Goal: Task Accomplishment & Management: Use online tool/utility

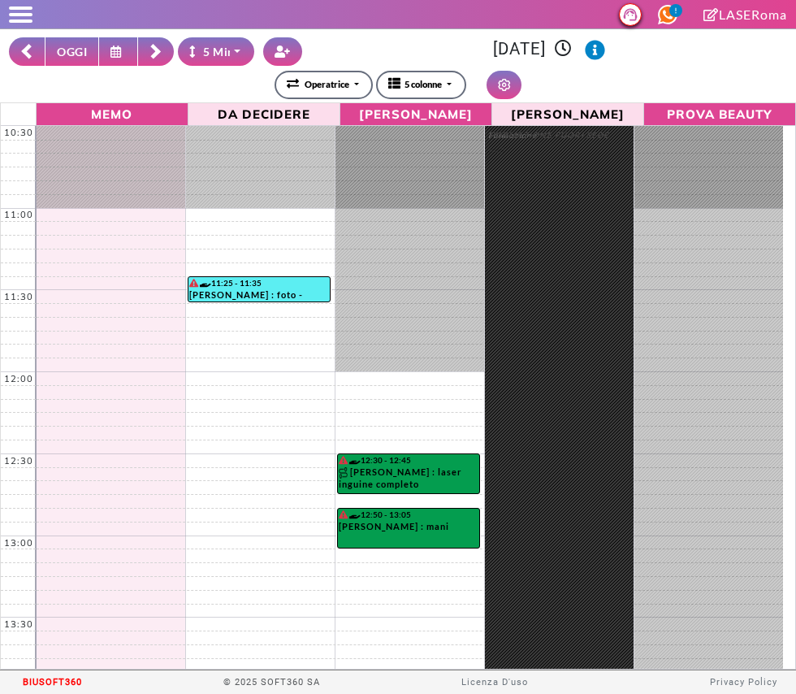
select select "*"
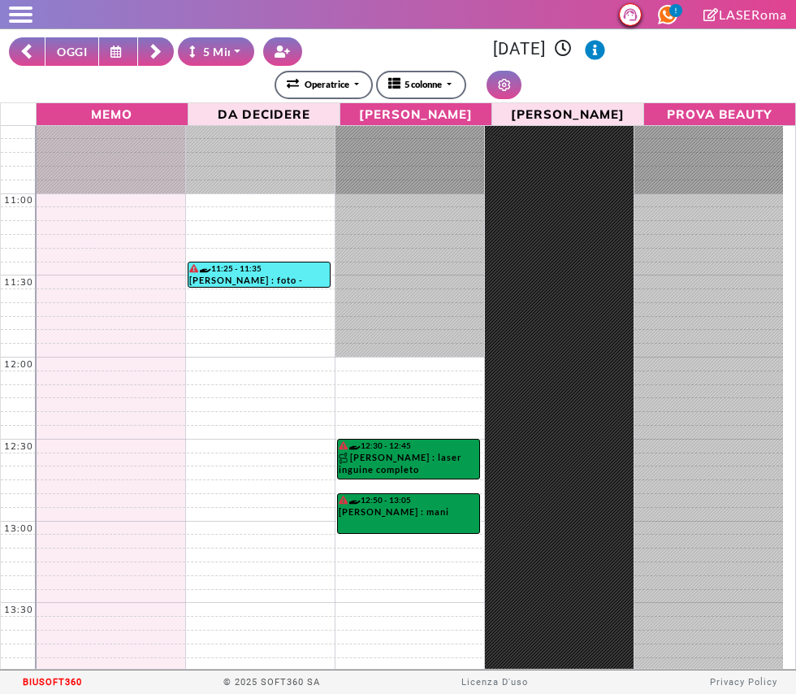
scroll to position [13, 0]
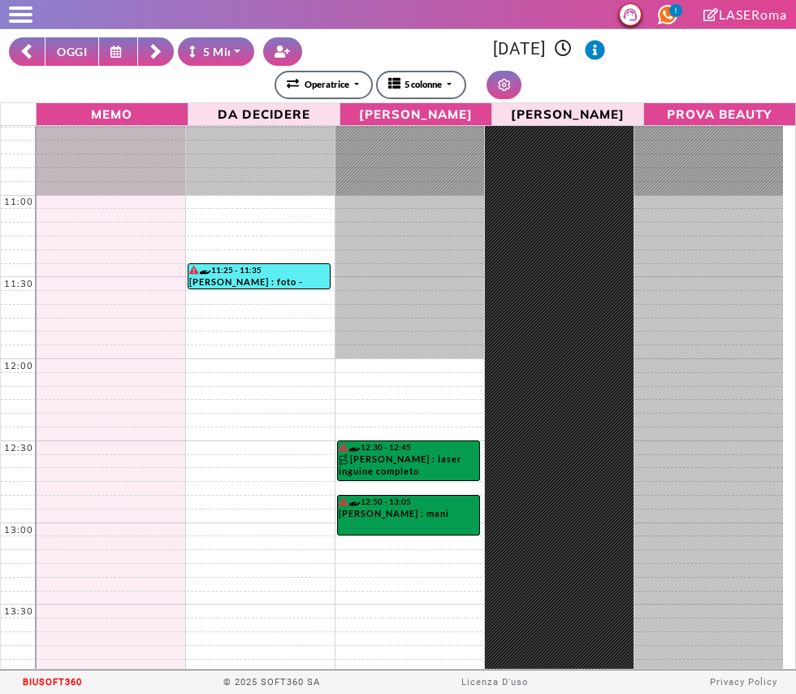
click at [123, 56] on icon at bounding box center [118, 52] width 15 height 12
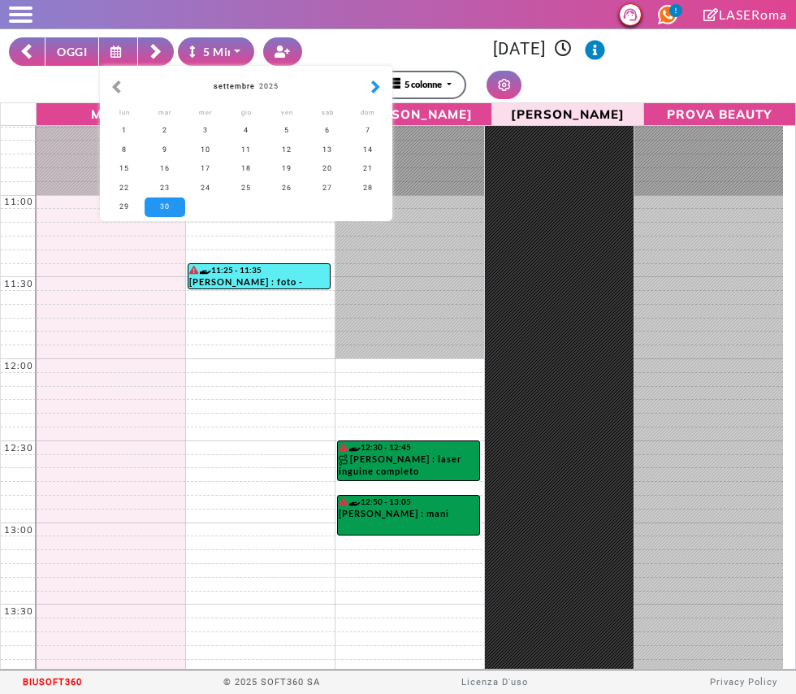
click at [368, 85] on button "button" at bounding box center [375, 87] width 17 height 18
click at [109, 40] on button at bounding box center [118, 51] width 39 height 28
click at [158, 130] on div "2" at bounding box center [165, 130] width 41 height 19
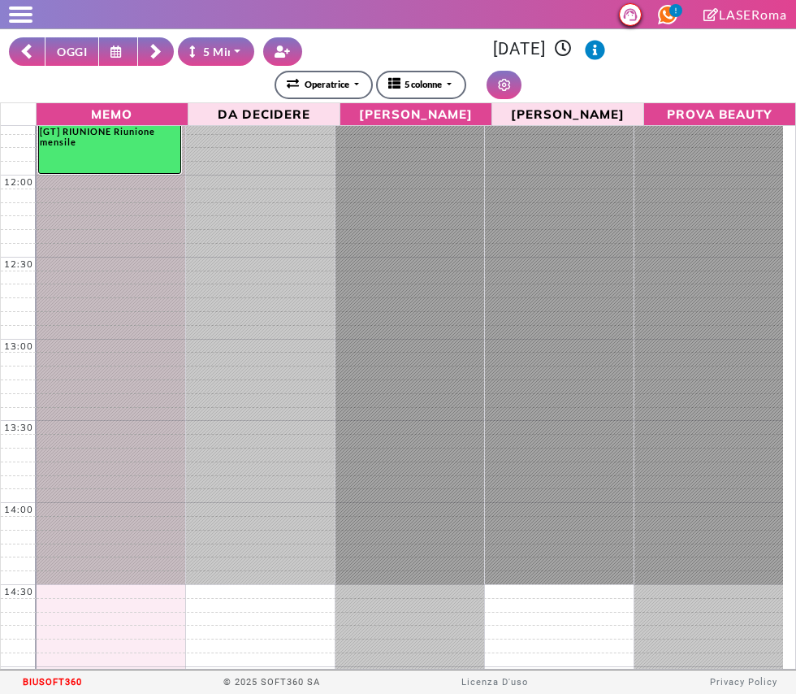
scroll to position [232, 0]
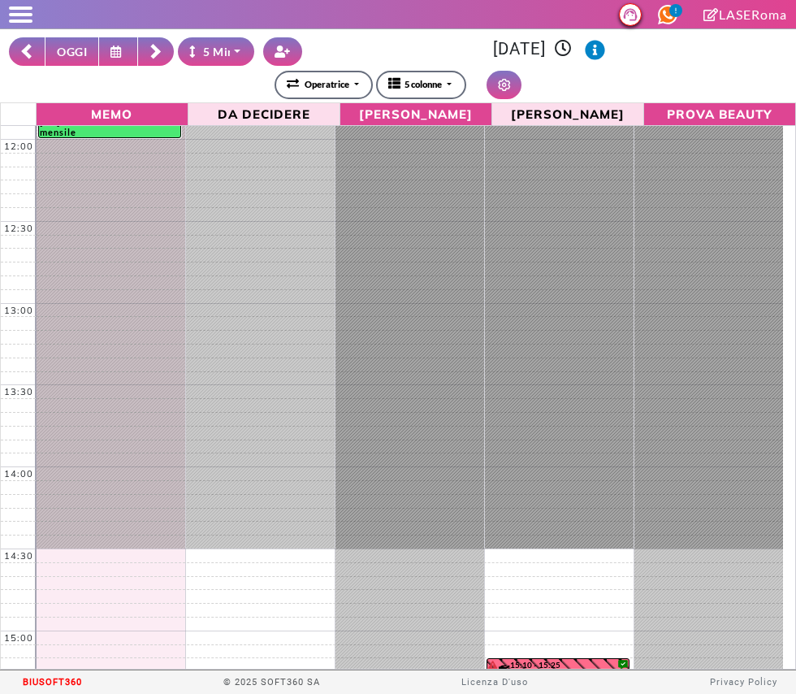
click at [123, 51] on icon at bounding box center [118, 52] width 15 height 12
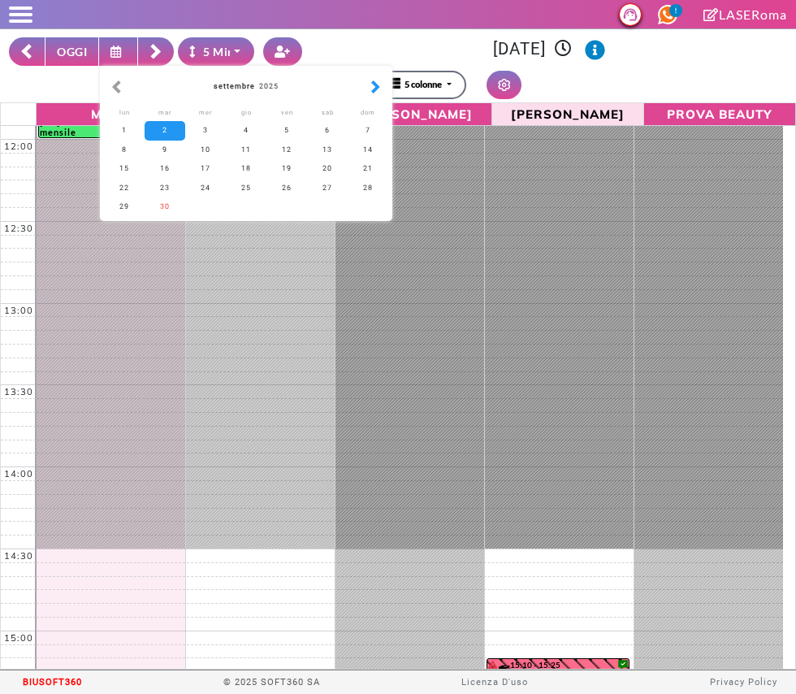
click at [377, 86] on button "button" at bounding box center [375, 87] width 17 height 18
click at [206, 131] on div "1" at bounding box center [205, 130] width 41 height 19
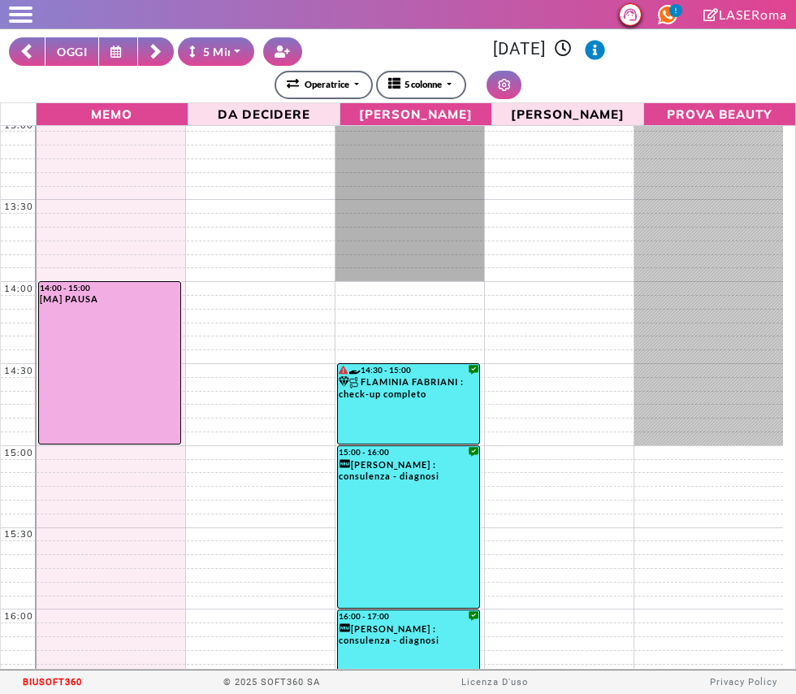
scroll to position [416, 0]
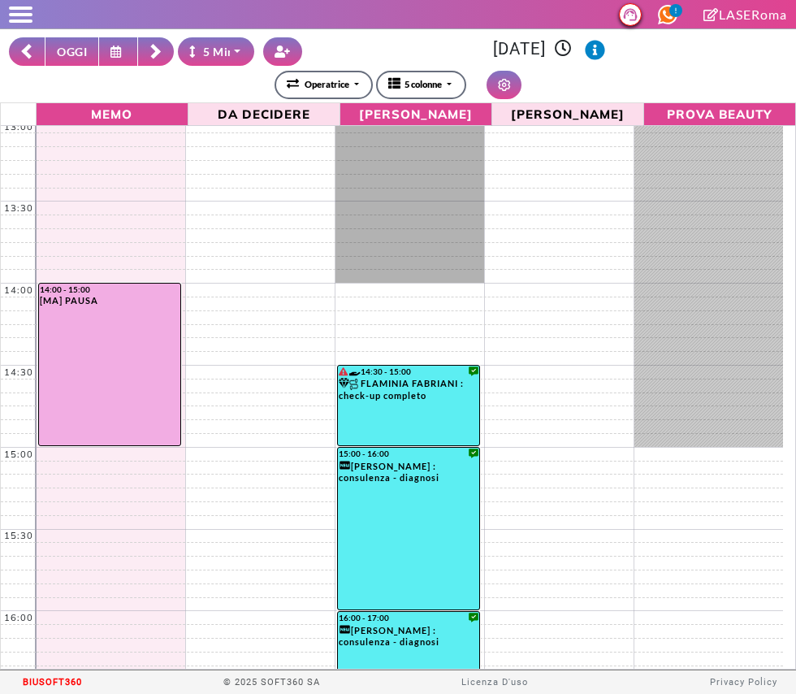
click at [156, 49] on rect at bounding box center [155, 49] width 11 height 11
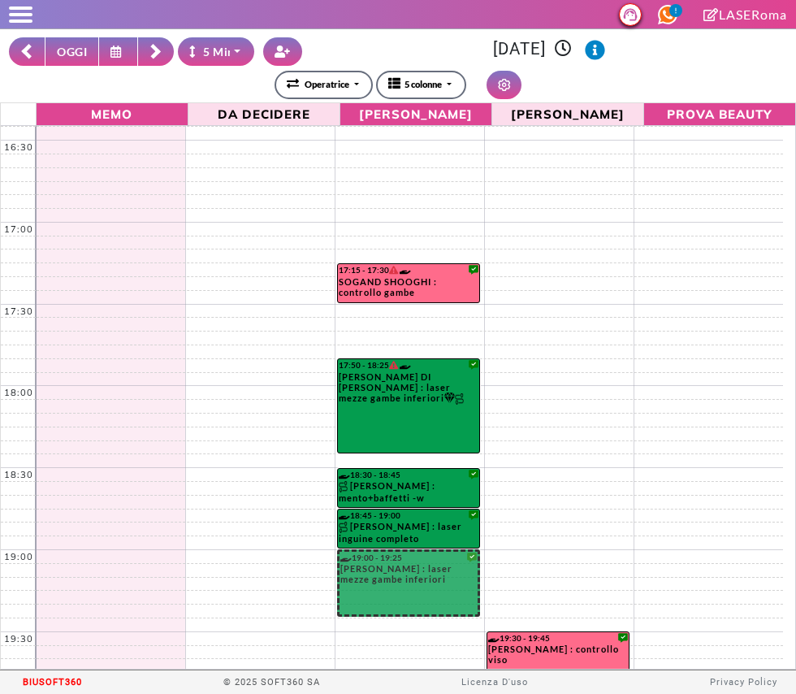
scroll to position [1013, 0]
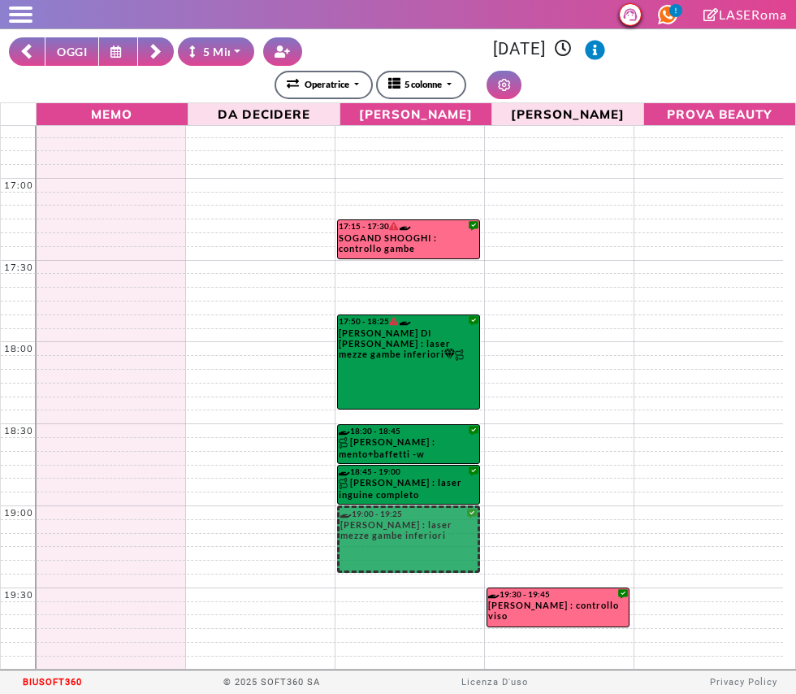
click at [167, 49] on button at bounding box center [156, 51] width 36 height 28
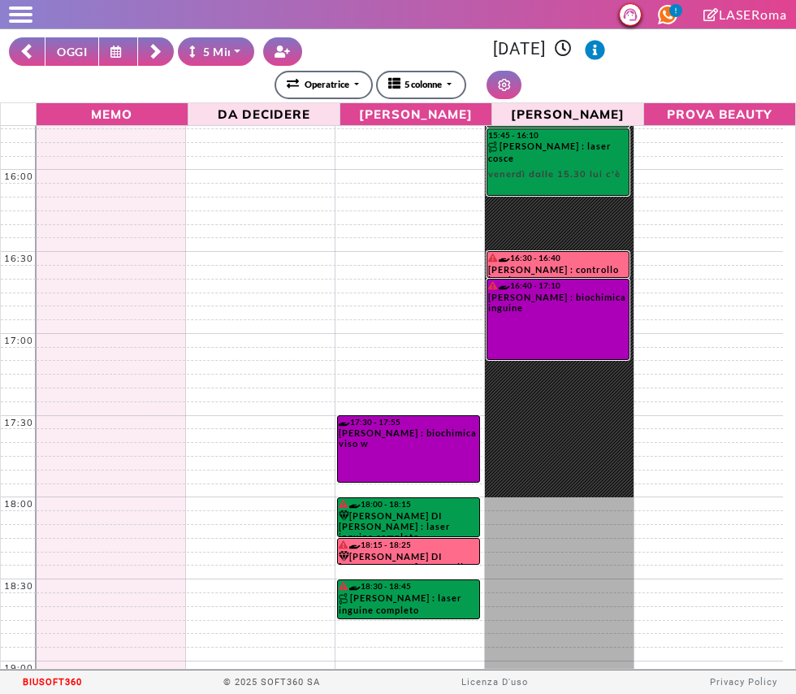
scroll to position [1013, 0]
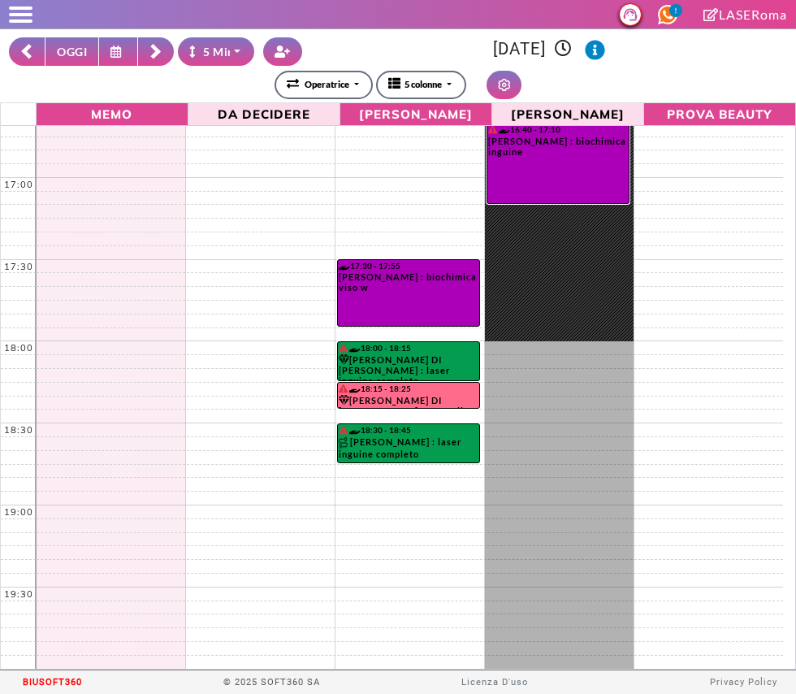
click at [167, 47] on button at bounding box center [156, 51] width 36 height 28
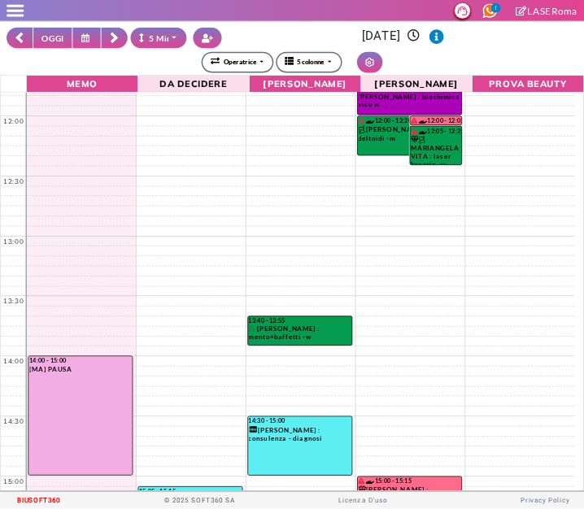
scroll to position [0, 0]
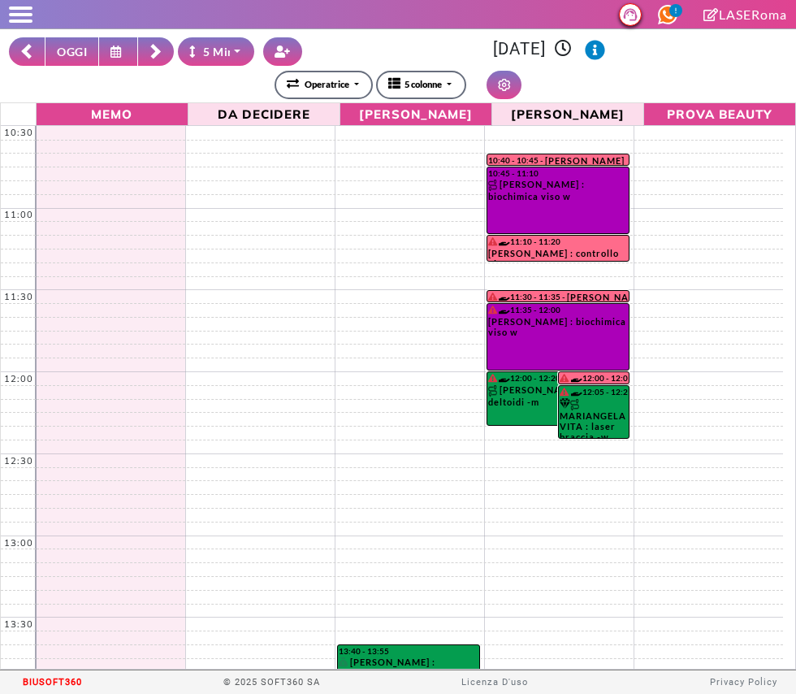
click at [407, 693] on div "BIUSOFT360 © 2025 SOFT360 SA Licenza D'uso Privacy Policy" at bounding box center [406, 683] width 780 height 24
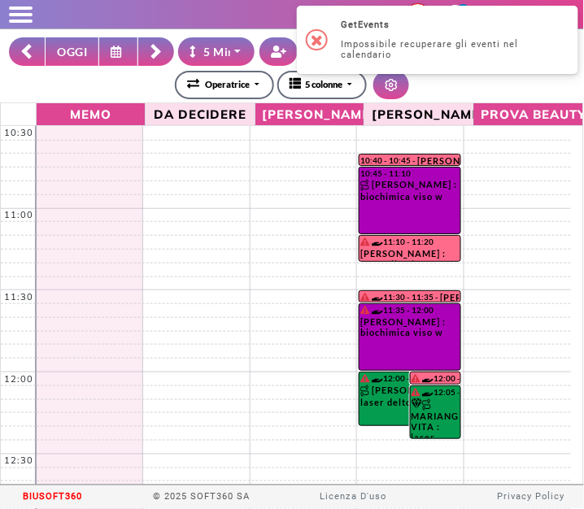
click at [122, 54] on icon at bounding box center [118, 52] width 15 height 12
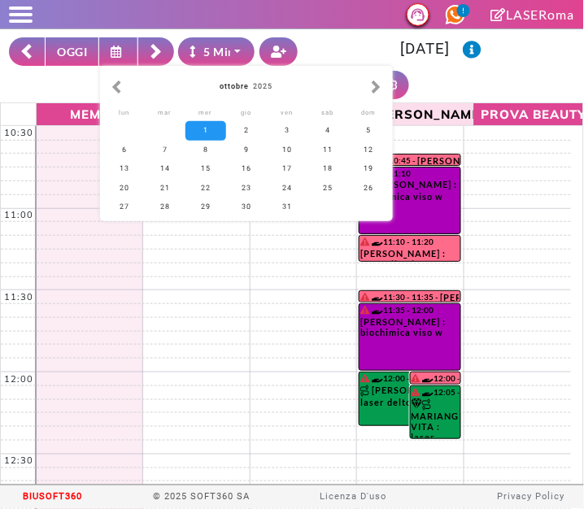
click at [137, 11] on div "LASERoma martedì 30 settembre 2025, 12:22 56 Giulia Antonella Turchetta Il mio …" at bounding box center [292, 14] width 584 height 28
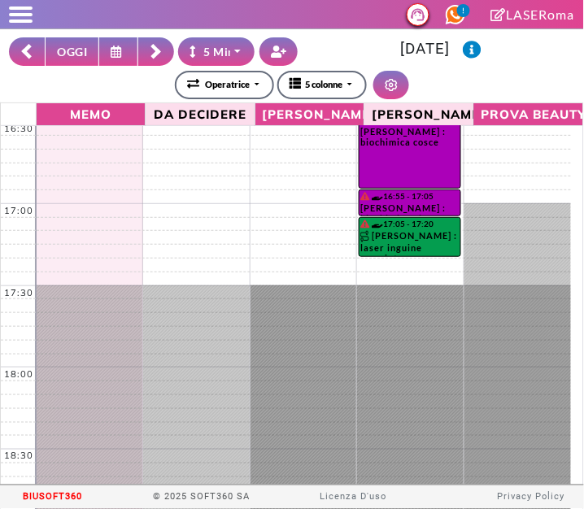
scroll to position [992, 0]
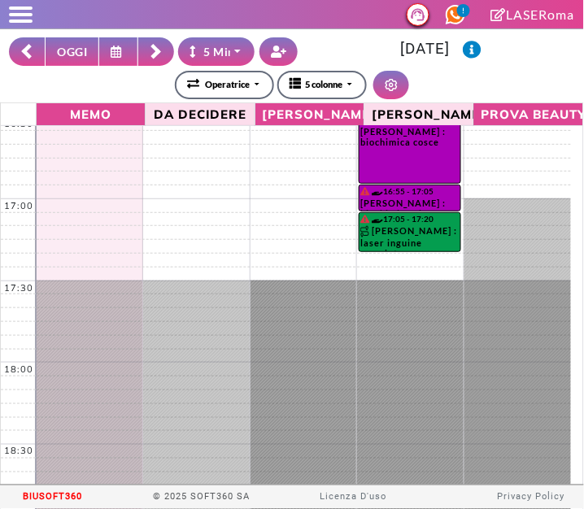
click at [152, 56] on rect at bounding box center [155, 54] width 10 height 10
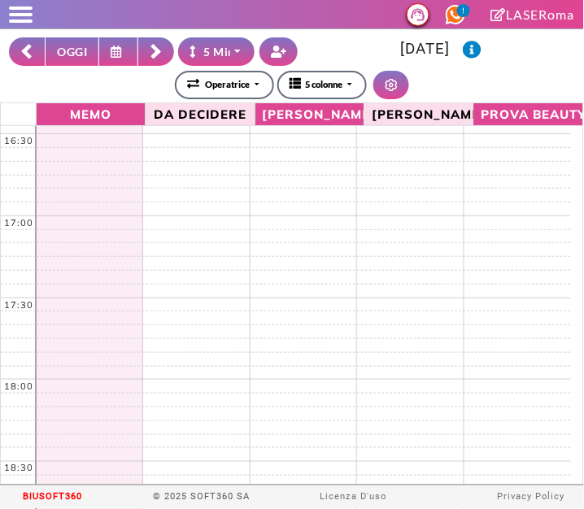
scroll to position [1013, 0]
click at [122, 47] on icon at bounding box center [118, 52] width 15 height 12
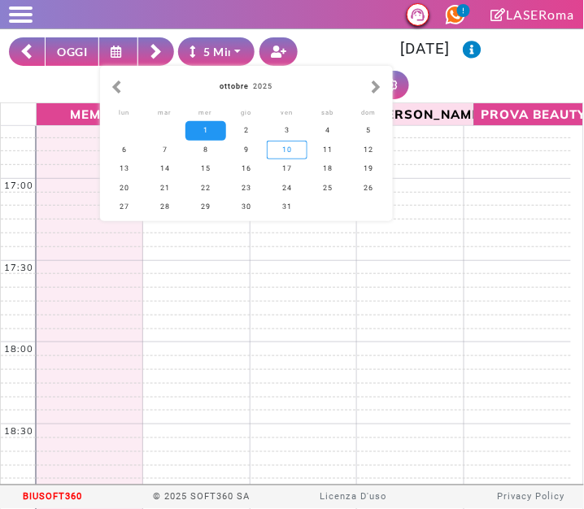
click at [281, 141] on div "10" at bounding box center [287, 150] width 41 height 19
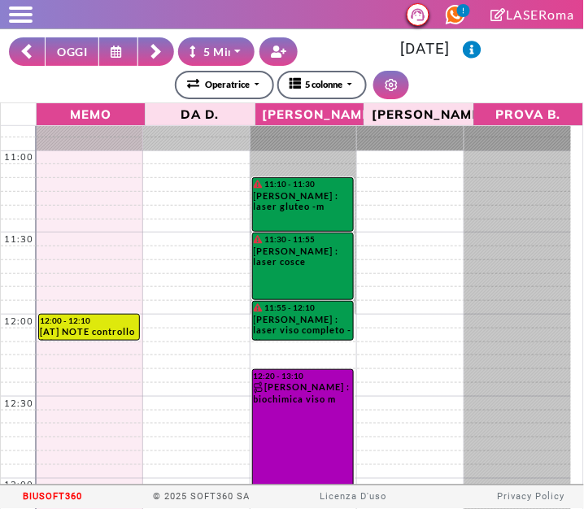
scroll to position [0, 0]
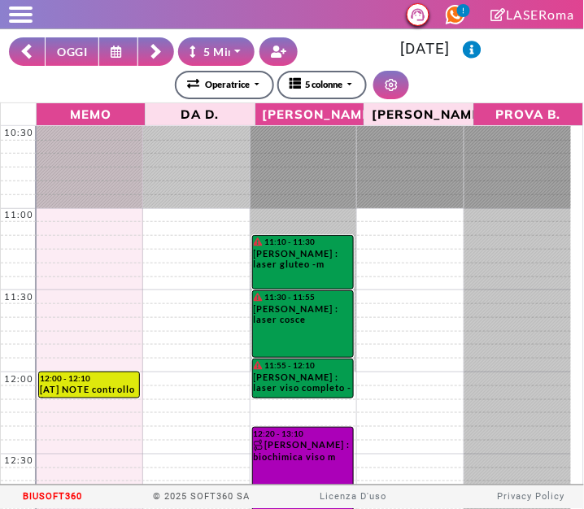
click at [120, 52] on icon at bounding box center [118, 52] width 15 height 12
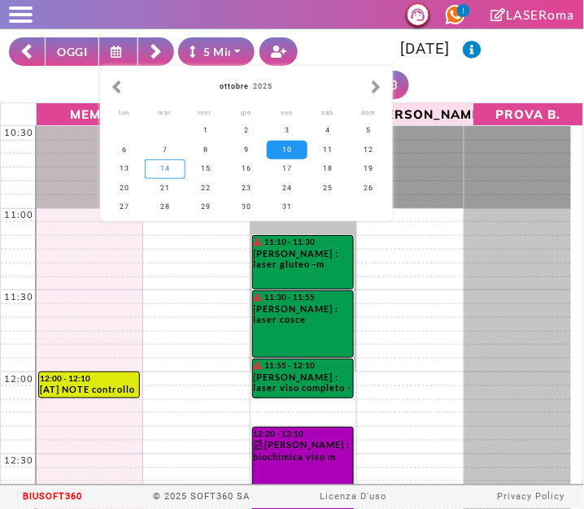
click at [162, 171] on div "14" at bounding box center [165, 168] width 41 height 19
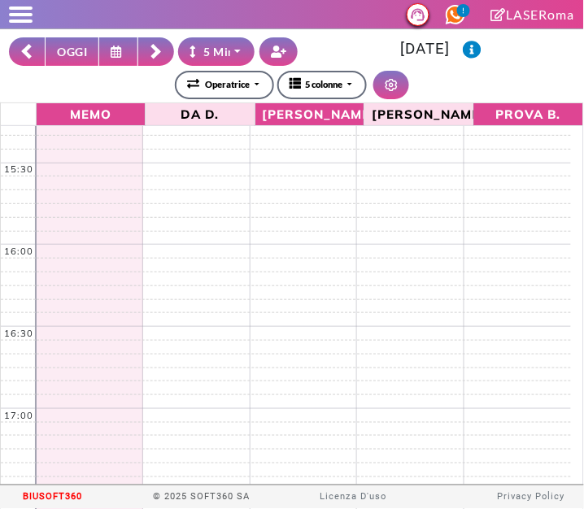
scroll to position [1013, 0]
click at [119, 46] on icon at bounding box center [118, 52] width 15 height 12
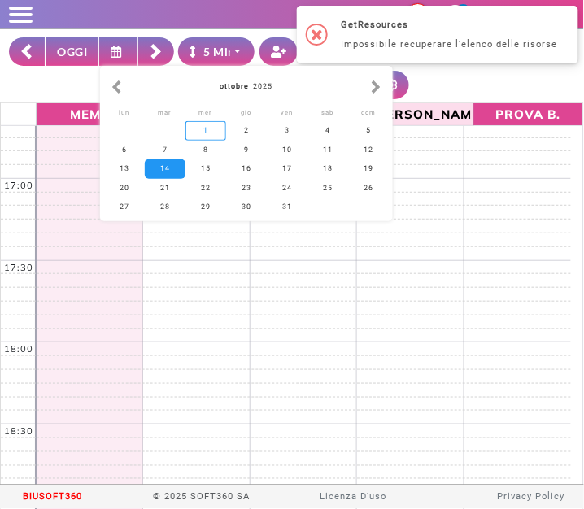
click at [205, 132] on div "1" at bounding box center [205, 130] width 41 height 19
type input "**********"
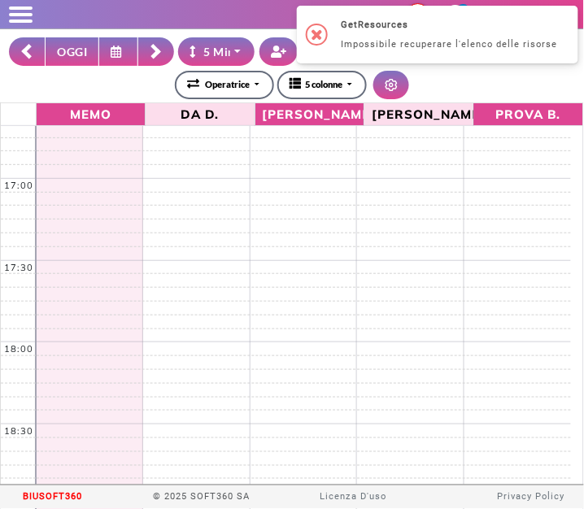
scroll to position [0, 0]
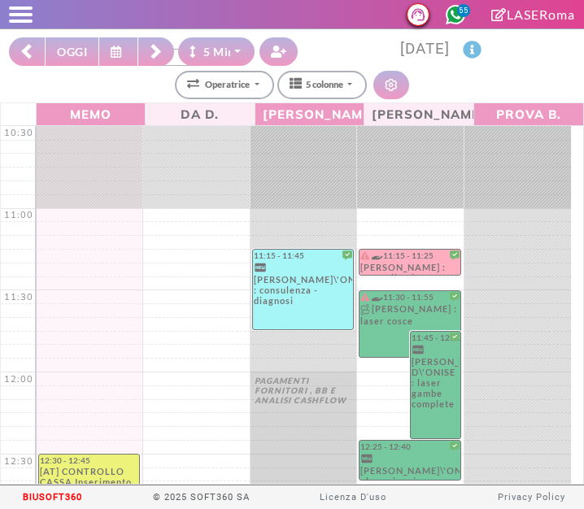
select select "*"
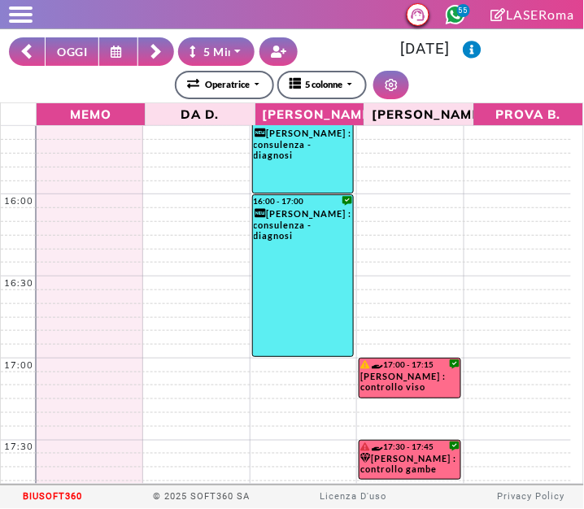
scroll to position [866, 0]
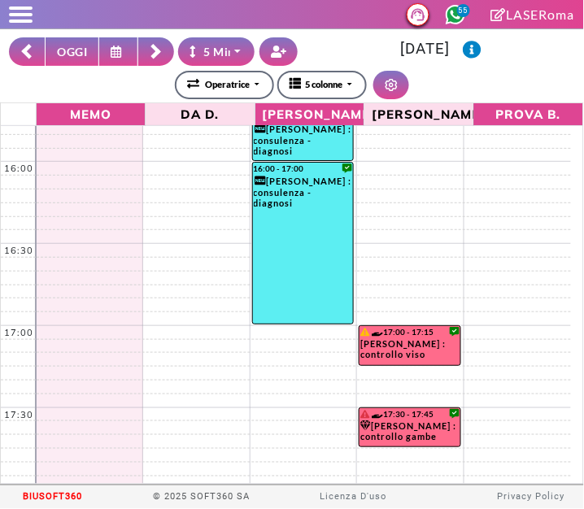
click at [118, 50] on icon at bounding box center [118, 52] width 15 height 12
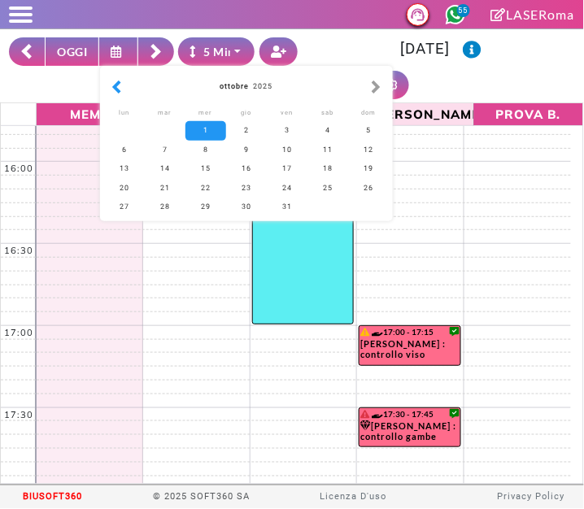
click at [119, 81] on button "button" at bounding box center [116, 87] width 17 height 18
click at [165, 189] on div "23" at bounding box center [165, 188] width 41 height 19
type input "**********"
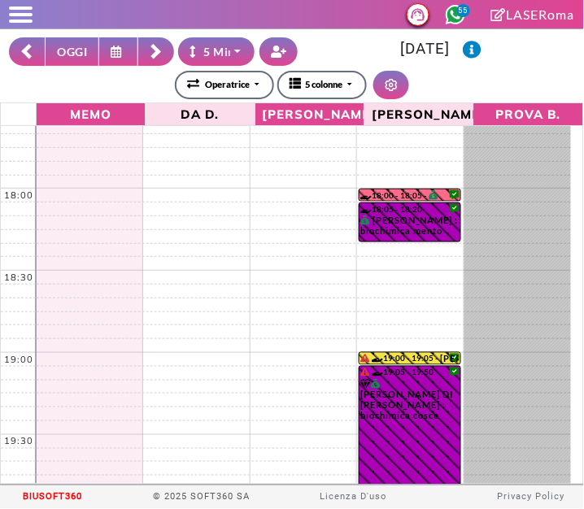
scroll to position [1199, 0]
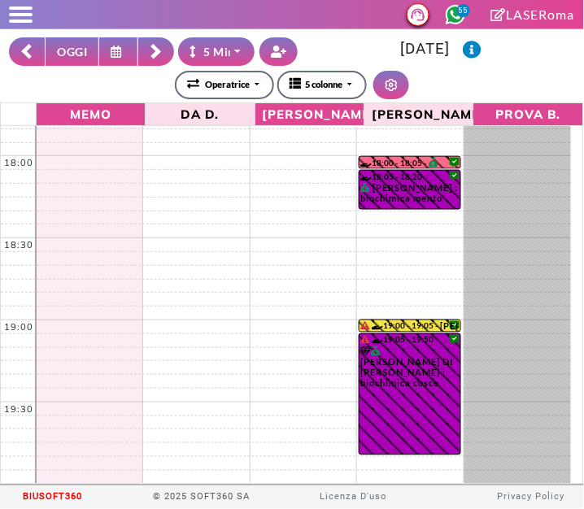
click at [150, 54] on icon at bounding box center [156, 52] width 13 height 16
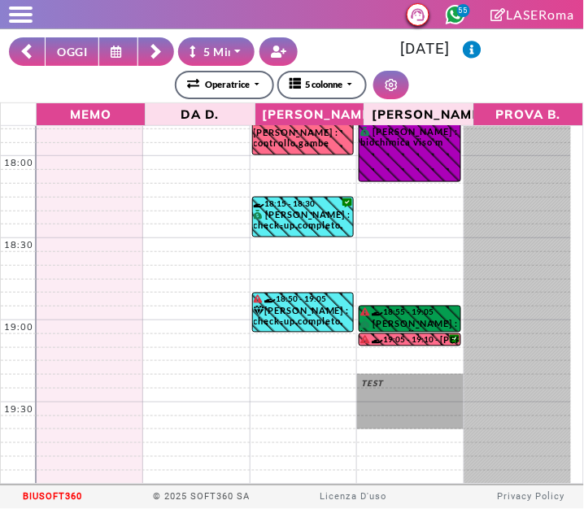
click at [159, 49] on icon at bounding box center [156, 52] width 13 height 16
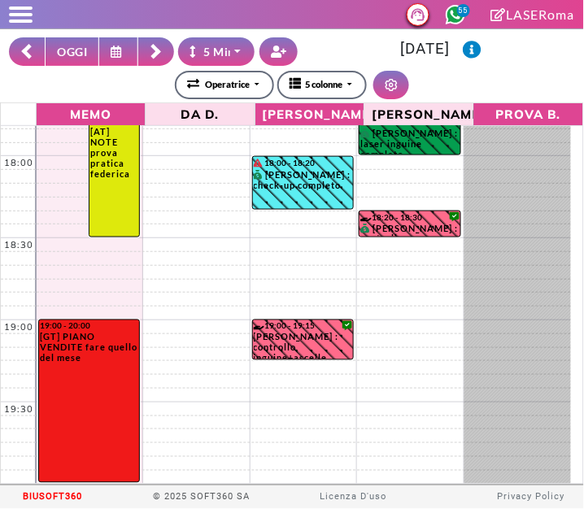
click at [149, 55] on button at bounding box center [156, 51] width 36 height 28
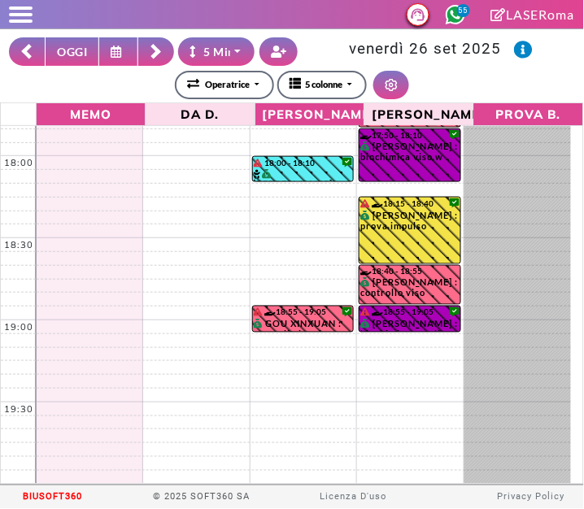
click at [124, 58] on button at bounding box center [118, 51] width 39 height 28
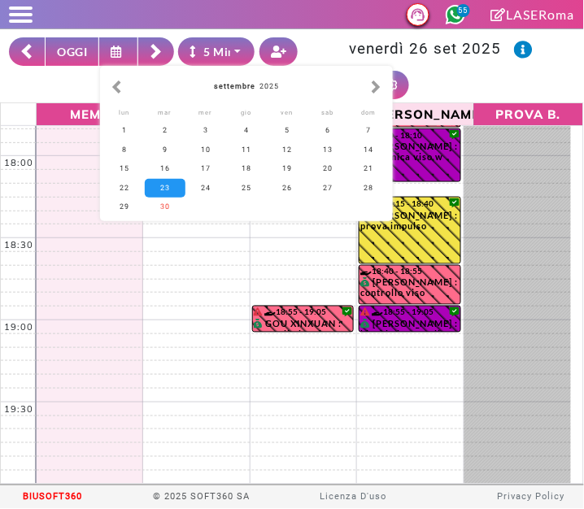
click at [327, 45] on h3 "venerdì 26 set 2025" at bounding box center [440, 49] width 267 height 19
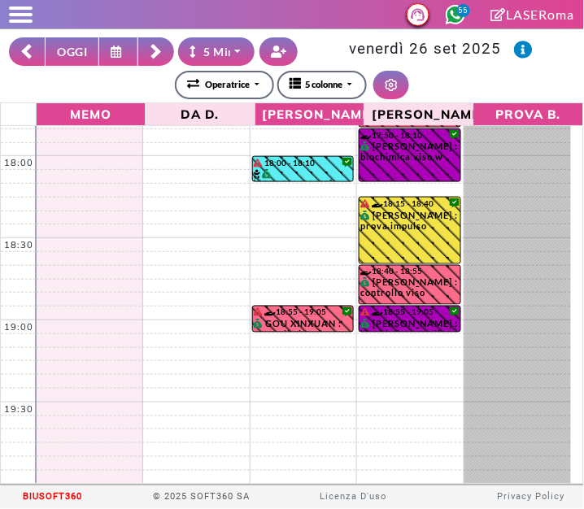
click at [154, 59] on icon at bounding box center [156, 52] width 13 height 16
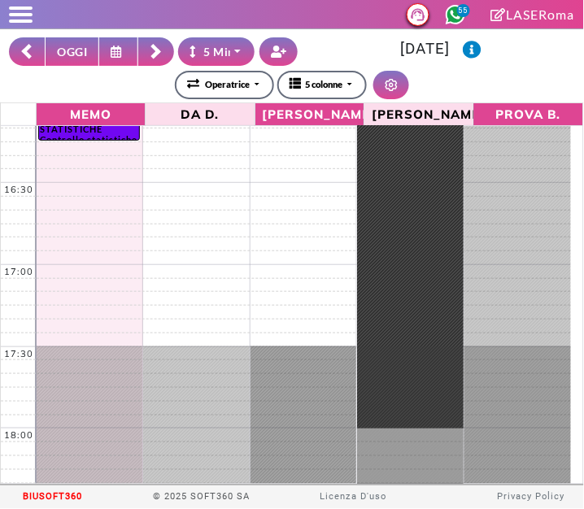
scroll to position [931, 0]
